Goal: Check status

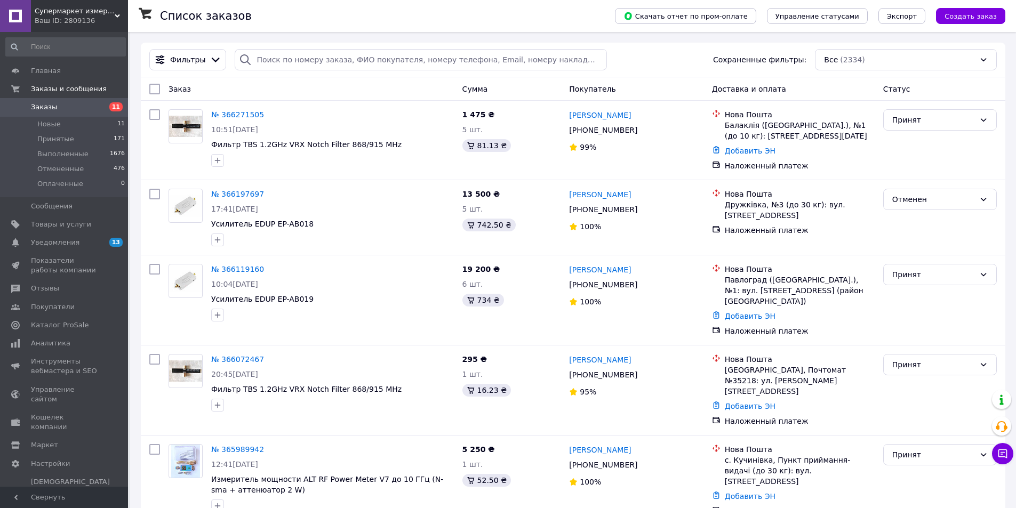
click at [45, 104] on span "Заказы" at bounding box center [44, 107] width 26 height 10
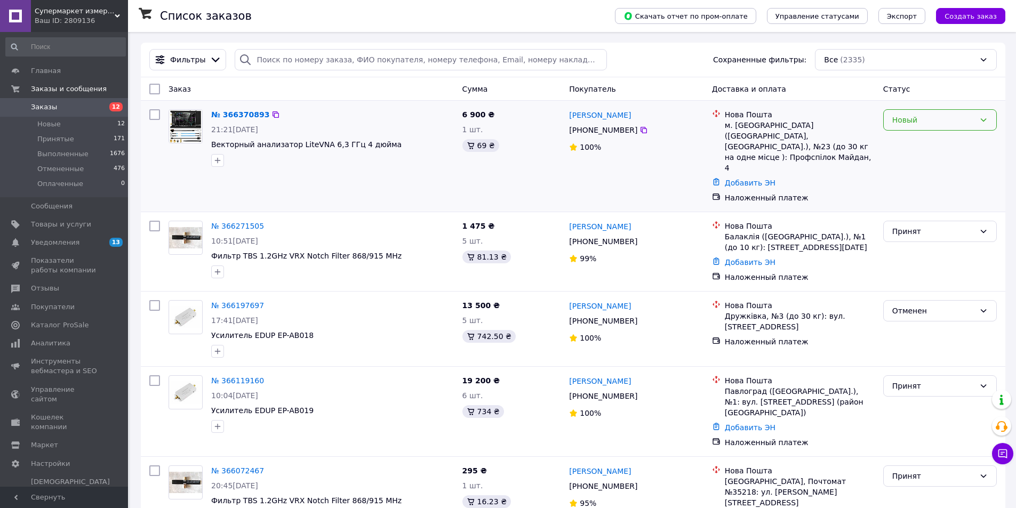
click at [936, 116] on div "Новый" at bounding box center [934, 120] width 83 height 12
click at [920, 147] on li "Принят" at bounding box center [940, 143] width 113 height 19
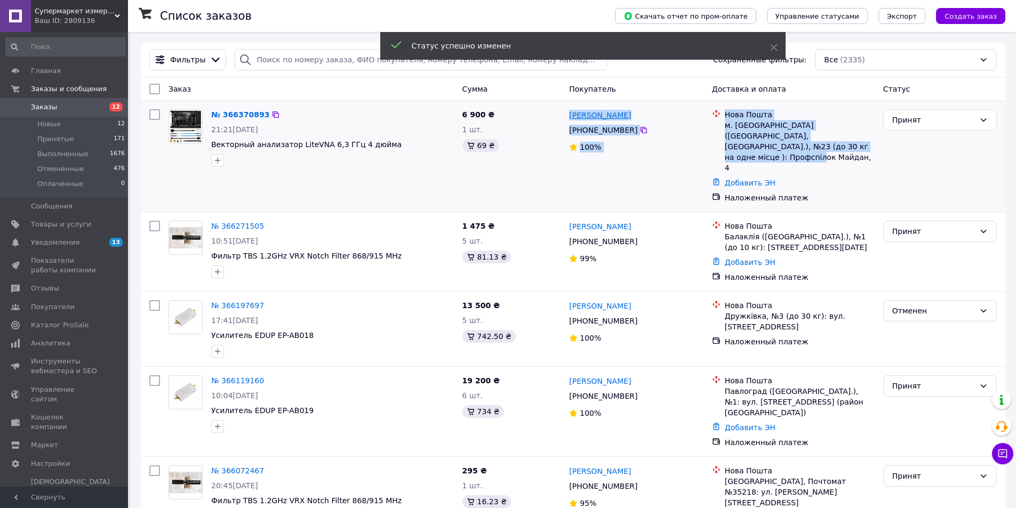
drag, startPoint x: 810, startPoint y: 145, endPoint x: 570, endPoint y: 115, distance: 242.5
click at [570, 115] on div "№ 366370893 21:21[DATE] Векторный анализатор LiteVNA 6,3 ГГц 4 дюйма 6 900 ₴ 1 …" at bounding box center [573, 156] width 856 height 102
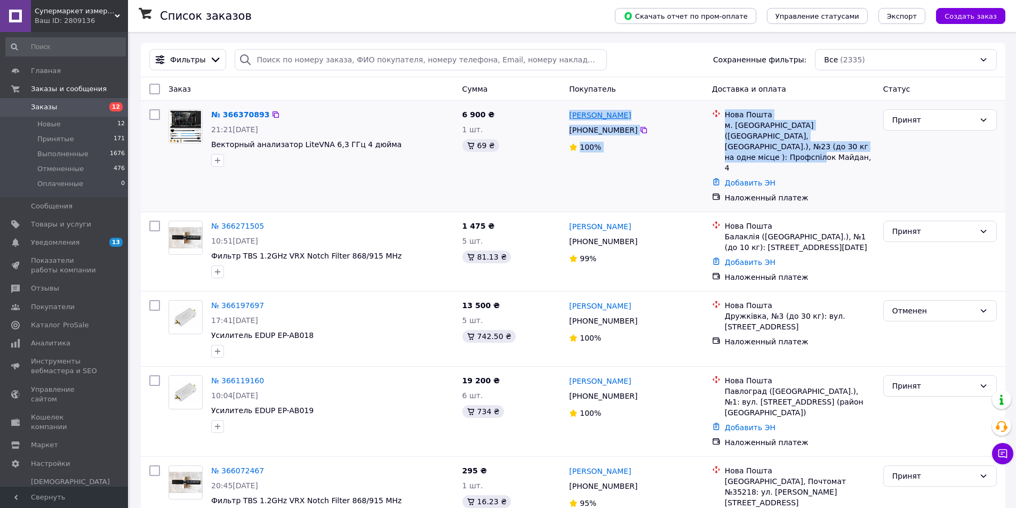
copy div "[PERSON_NAME] [PHONE_NUMBER]% Нова Пошта м. [GEOGRAPHIC_DATA] ([GEOGRAPHIC_DATA…"
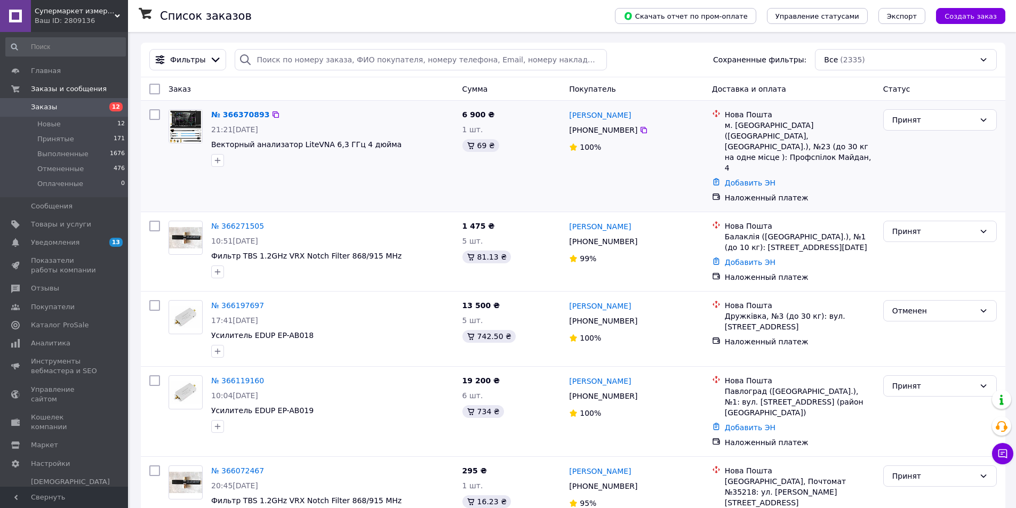
drag, startPoint x: 959, startPoint y: 179, endPoint x: 954, endPoint y: 168, distance: 12.2
click at [959, 180] on div "Принят" at bounding box center [940, 156] width 122 height 102
